Goal: Check status: Check status

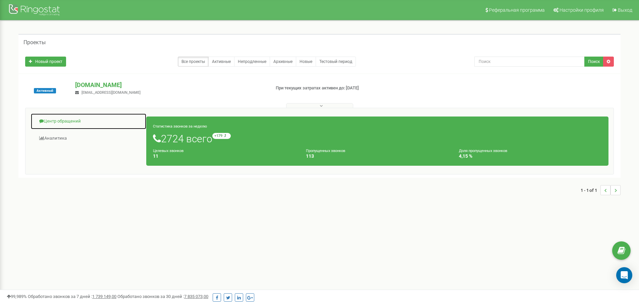
click at [50, 121] on link "Центр обращений" at bounding box center [89, 121] width 116 height 16
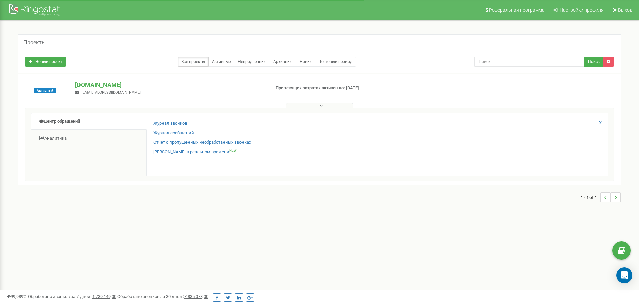
click at [165, 128] on div "Журнал звонков" at bounding box center [377, 125] width 448 height 10
click at [166, 125] on link "Журнал звонков" at bounding box center [170, 123] width 34 height 6
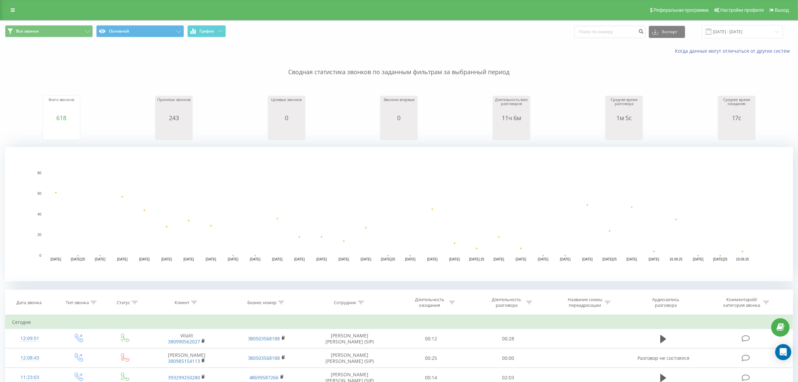
drag, startPoint x: 402, startPoint y: 184, endPoint x: 482, endPoint y: 211, distance: 84.8
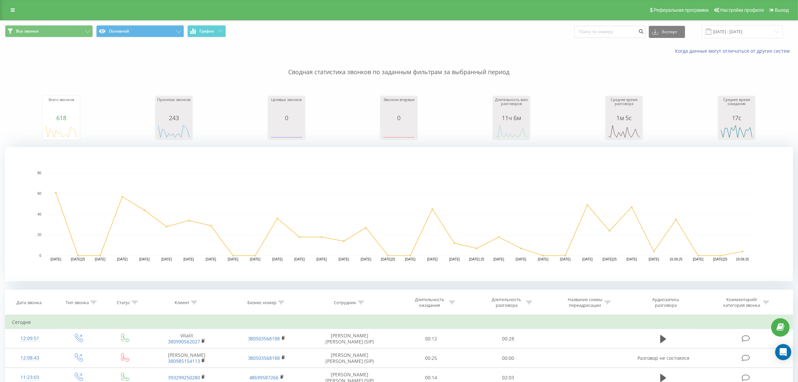
click at [402, 185] on rect "A chart." at bounding box center [399, 214] width 709 height 83
click at [732, 25] on input "[DATE] - [DATE]" at bounding box center [742, 31] width 81 height 13
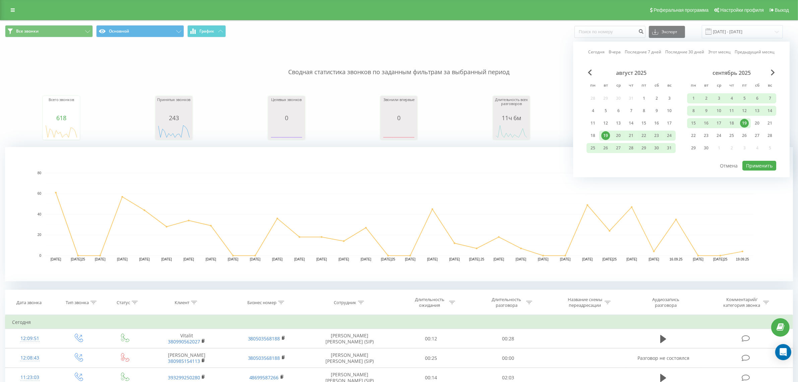
click at [597, 53] on link "Сегодня" at bounding box center [596, 52] width 16 height 6
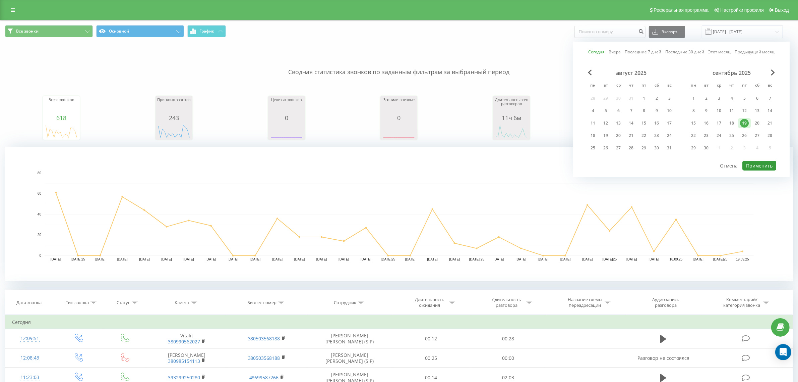
click at [758, 163] on button "Применить" at bounding box center [760, 166] width 34 height 10
type input "19.09.2025 - 19.09.2025"
